Goal: Task Accomplishment & Management: Manage account settings

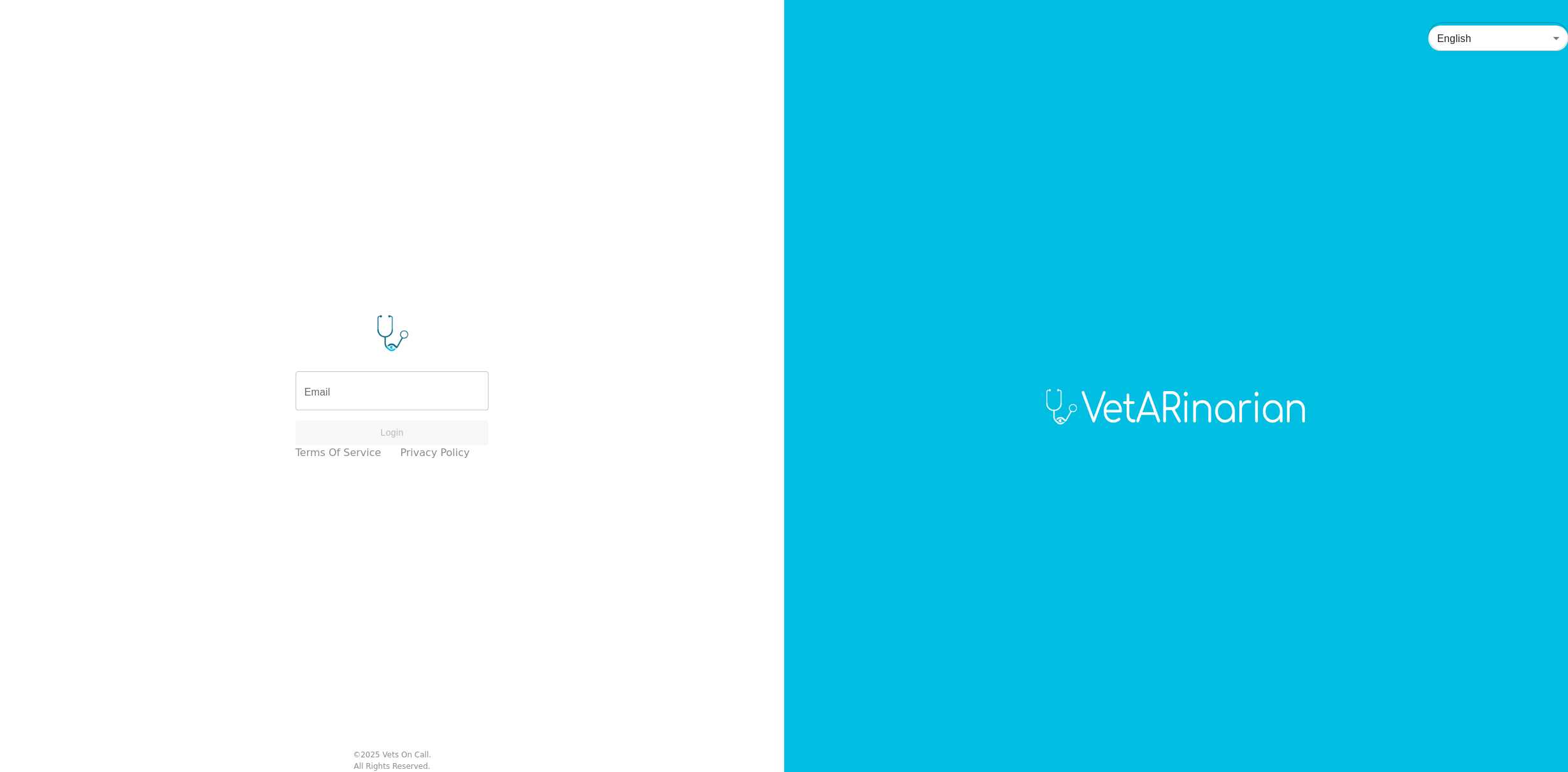
click at [386, 372] on div "Email Email Login Terms of Service Privacy Policy" at bounding box center [392, 387] width 206 height 159
click at [376, 397] on input "Email" at bounding box center [392, 392] width 194 height 35
click at [379, 395] on input "Email" at bounding box center [392, 392] width 194 height 35
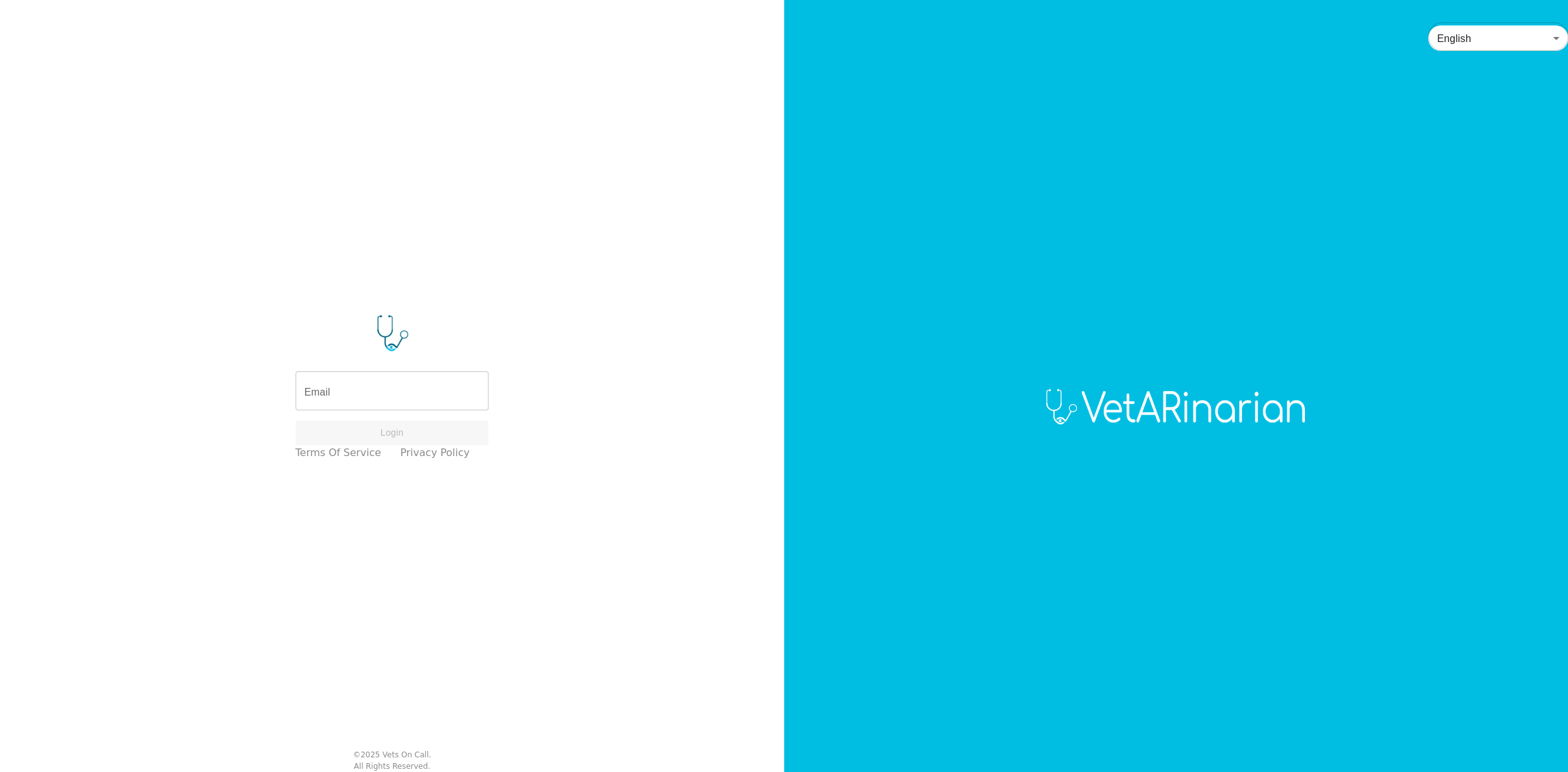
click at [1221, 427] on div "English en ​" at bounding box center [1176, 386] width 784 height 772
click at [455, 412] on div "Email Email Login Terms of Service Privacy Policy" at bounding box center [392, 387] width 206 height 159
click at [386, 389] on input "Email" at bounding box center [392, 392] width 194 height 35
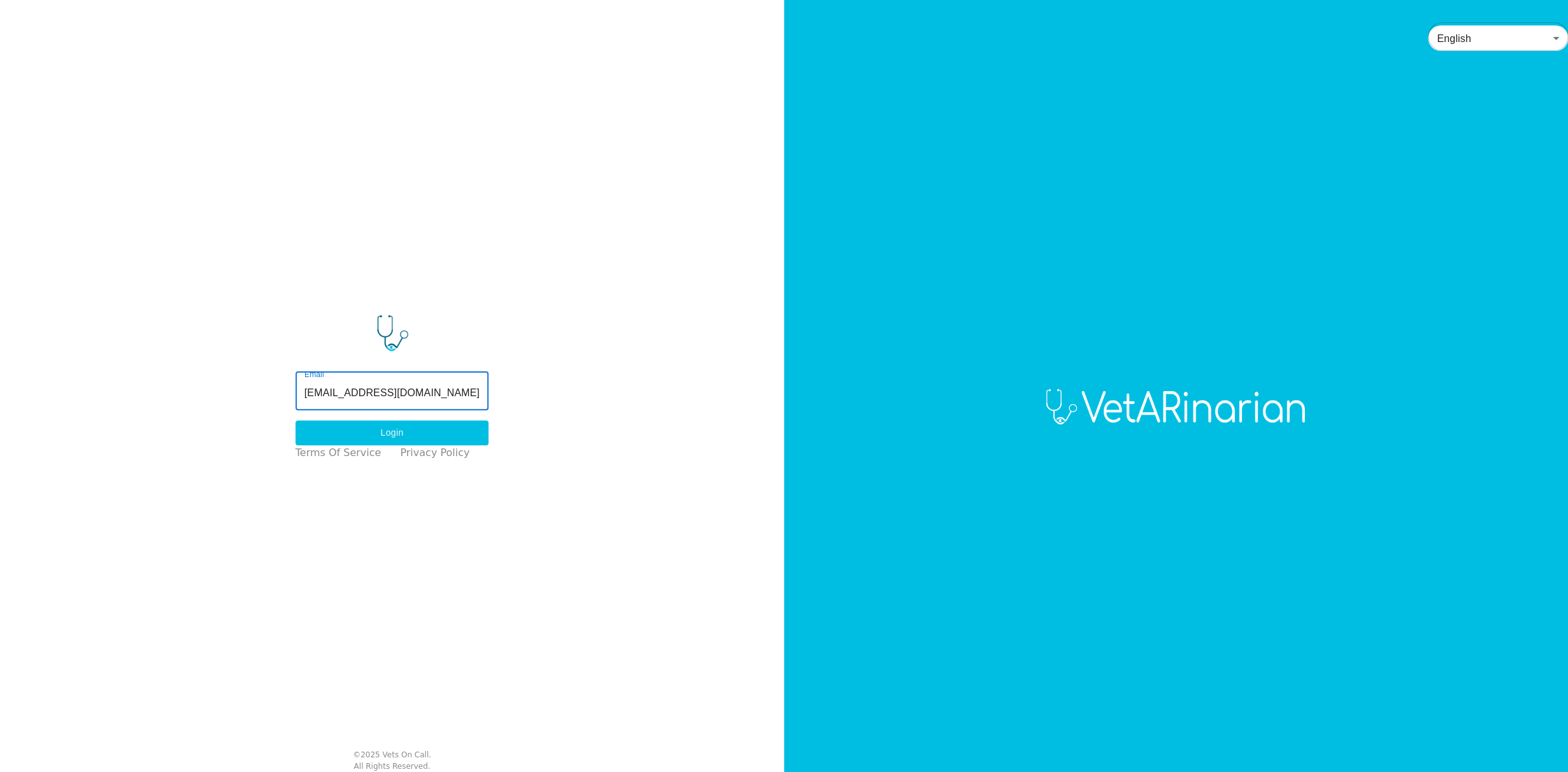
type input "mmays@vocn.org"
click at [403, 435] on button "Login" at bounding box center [392, 432] width 194 height 25
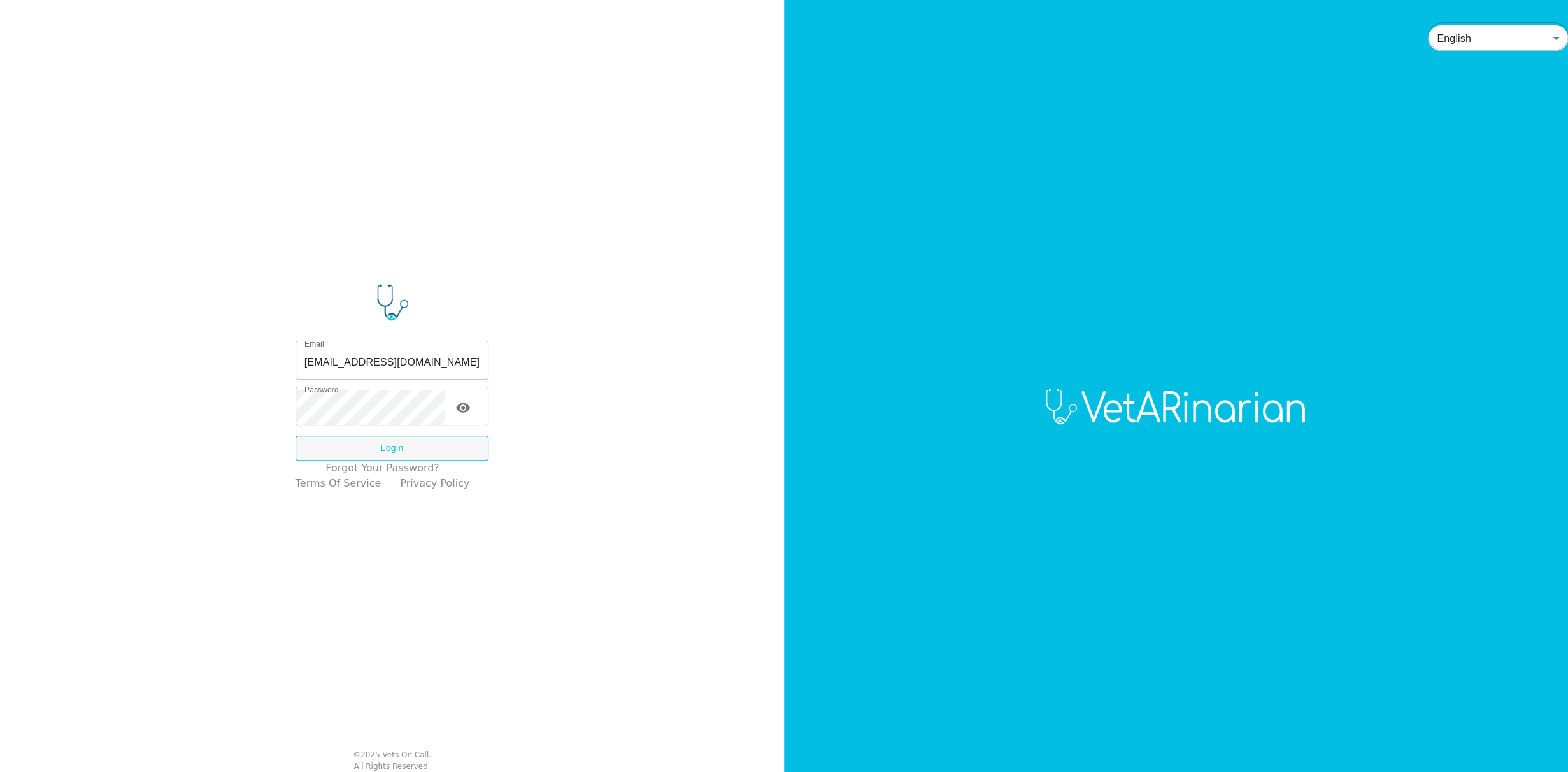
click at [469, 408] on icon "toggle password visibility" at bounding box center [463, 408] width 14 height 10
drag, startPoint x: 469, startPoint y: 408, endPoint x: 461, endPoint y: 411, distance: 8.5
click at [469, 408] on icon "toggle password visibility" at bounding box center [463, 408] width 16 height 16
click at [394, 444] on button "Login" at bounding box center [392, 448] width 194 height 25
